Goal: Information Seeking & Learning: Learn about a topic

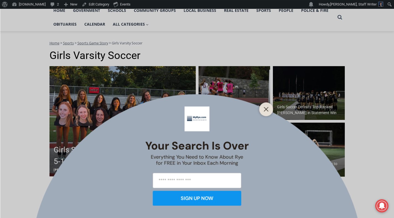
scroll to position [53, 0]
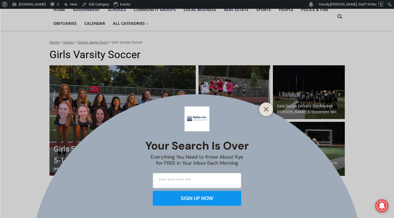
click at [270, 113] on button "Close" at bounding box center [266, 110] width 8 height 8
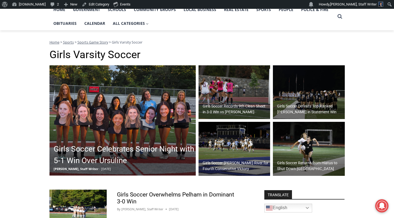
click at [231, 98] on img at bounding box center [234, 92] width 72 height 54
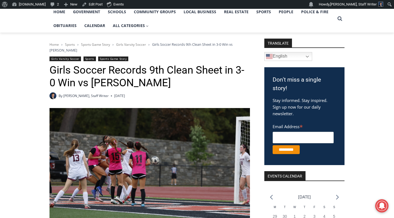
scroll to position [50, 0]
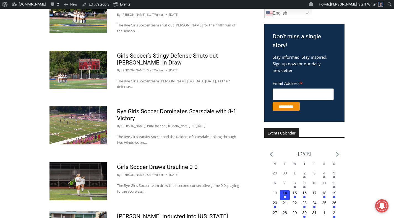
scroll to position [248, 0]
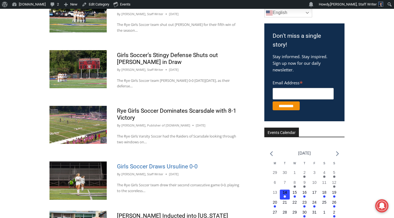
click at [159, 167] on link "Girls Soccer Draws Ursuline 0-0" at bounding box center [157, 167] width 81 height 7
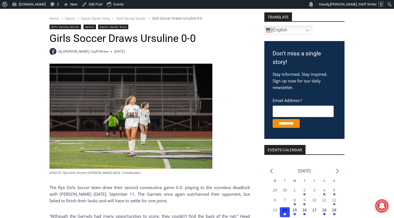
scroll to position [78, 0]
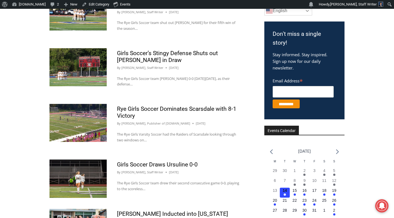
scroll to position [250, 0]
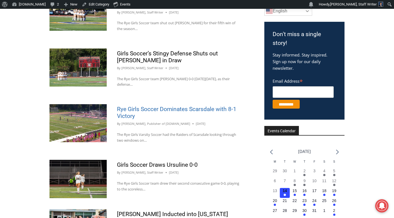
click at [201, 110] on link "Rye Girls Soccer Dominates Scarsdale with 8-1 Victory" at bounding box center [176, 113] width 119 height 14
